Goal: Transaction & Acquisition: Register for event/course

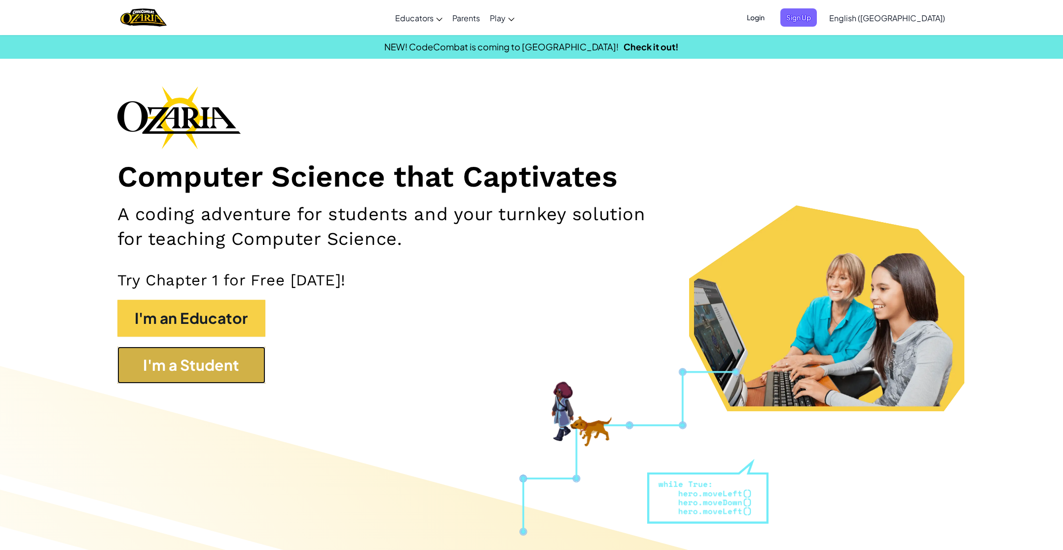
click at [208, 365] on button "I'm a Student" at bounding box center [191, 364] width 148 height 37
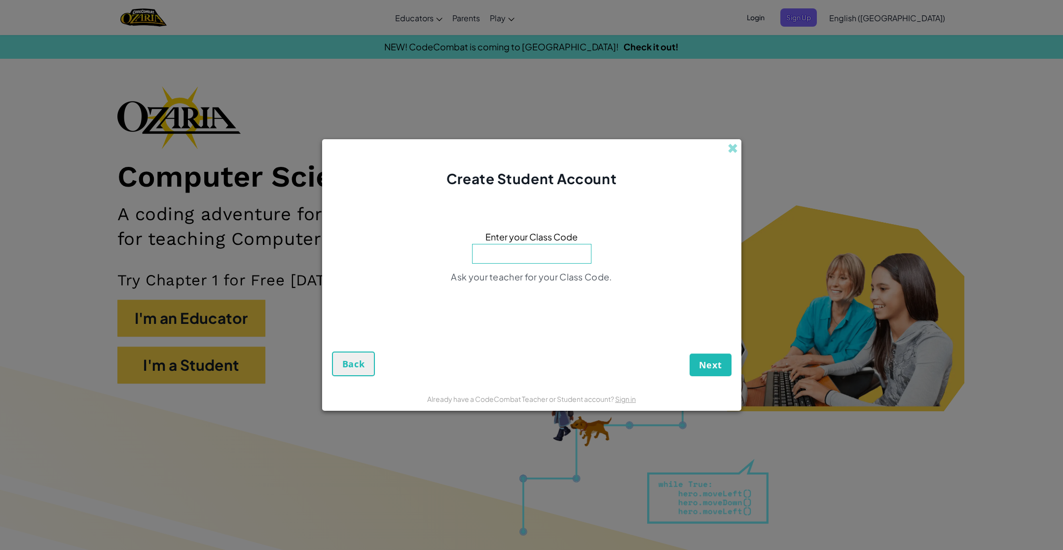
click at [727, 122] on div "Create Student Account Enter your Class Code Ask your teacher for your Class Co…" at bounding box center [531, 275] width 1063 height 550
click at [730, 148] on span at bounding box center [733, 148] width 10 height 10
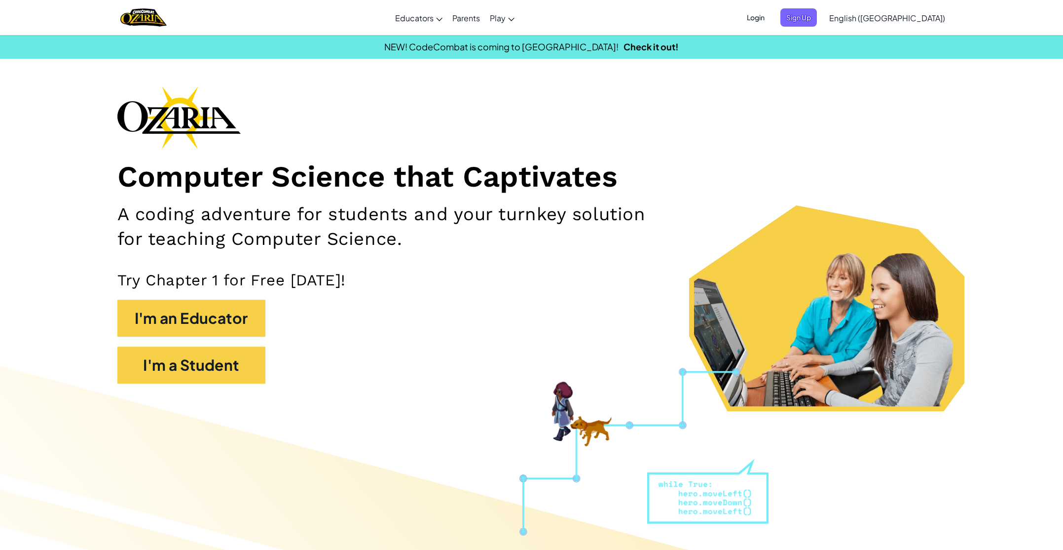
click at [814, 27] on div "Login Sign Up English ([GEOGRAPHIC_DATA]) English ([GEOGRAPHIC_DATA]) English (…" at bounding box center [843, 17] width 214 height 27
click at [771, 19] on span "Login" at bounding box center [756, 17] width 30 height 18
